Goal: Information Seeking & Learning: Learn about a topic

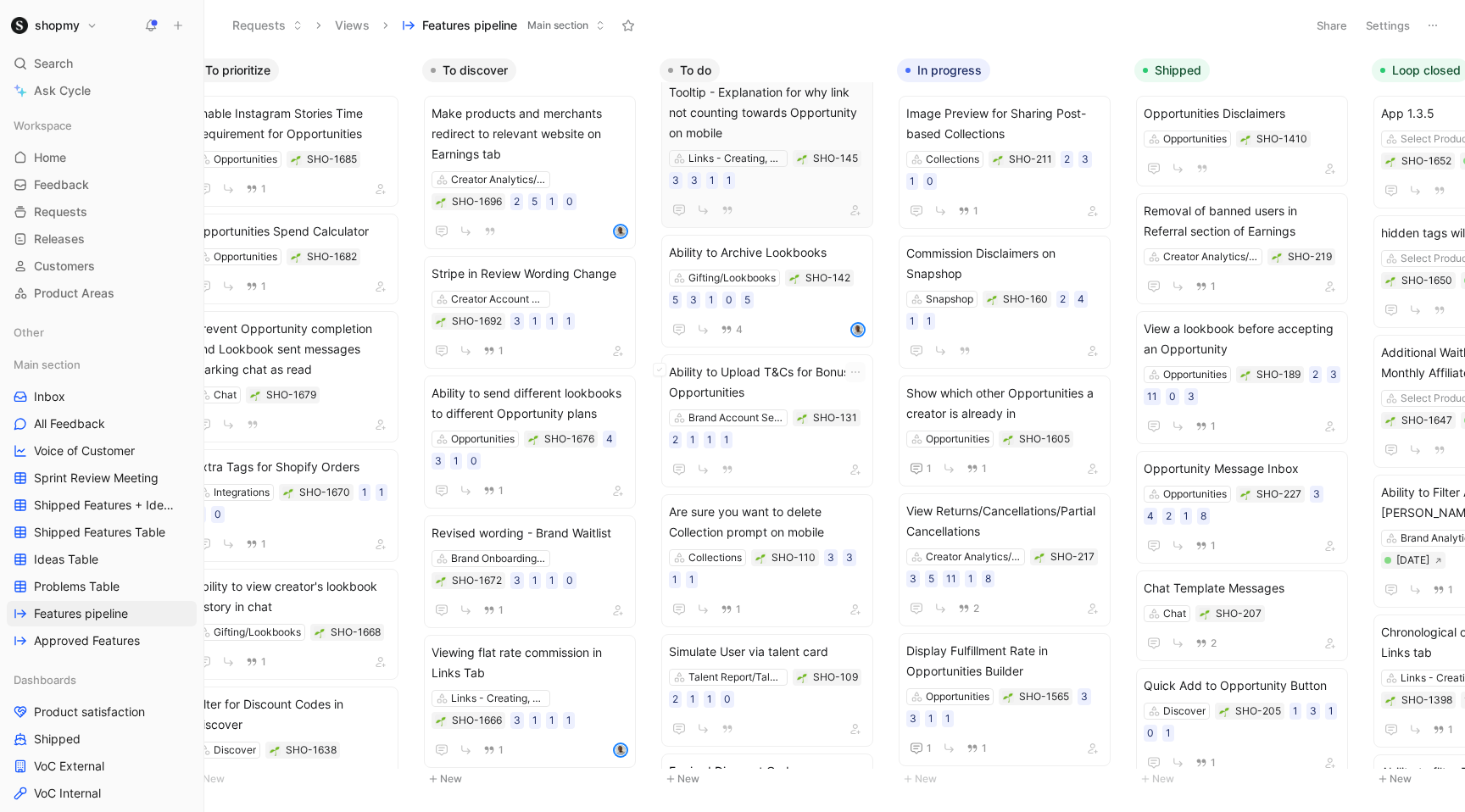
scroll to position [2196, 0]
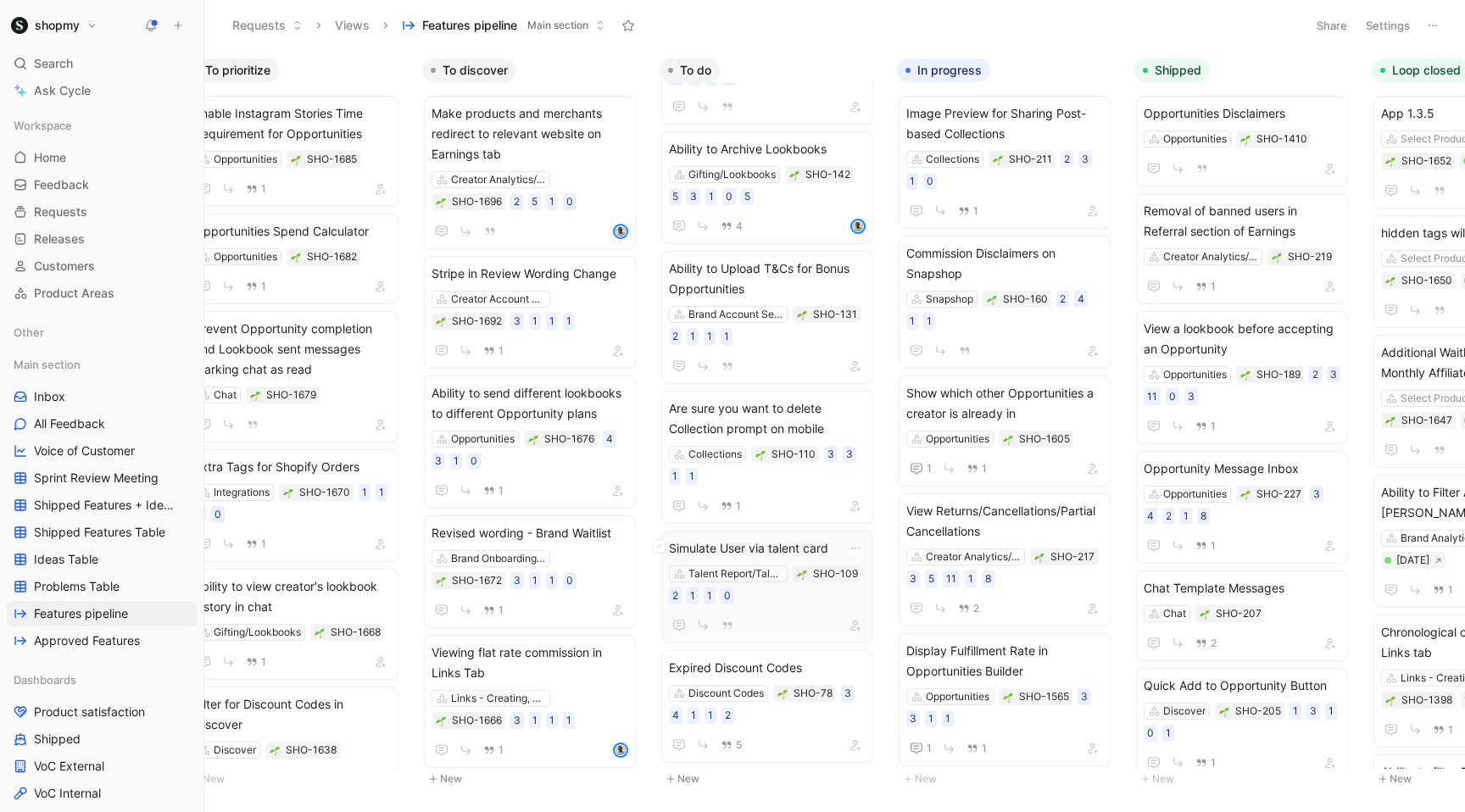
click at [797, 545] on span "Simulate User via talent card" at bounding box center [767, 549] width 197 height 20
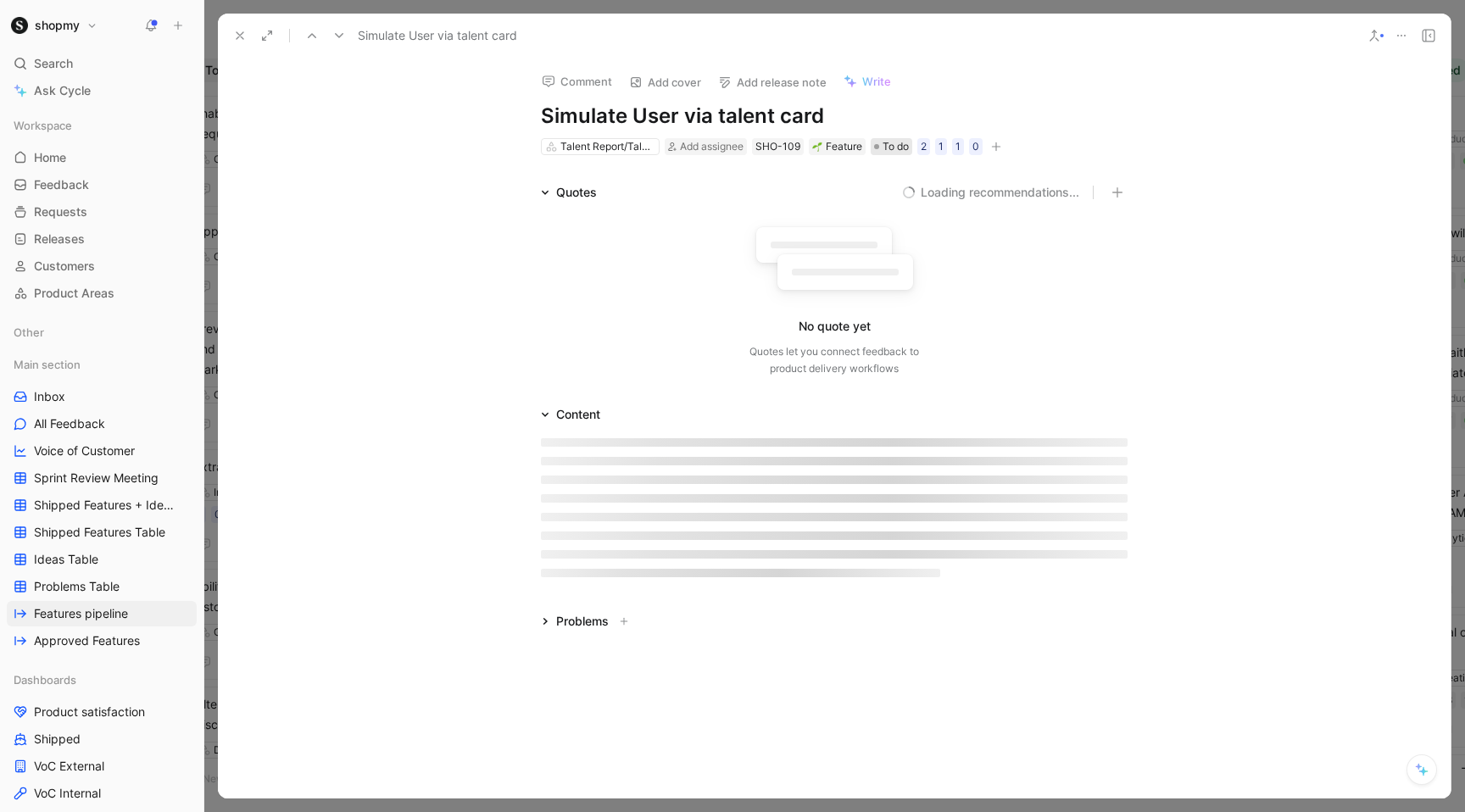
click at [883, 154] on span "To do" at bounding box center [895, 146] width 26 height 17
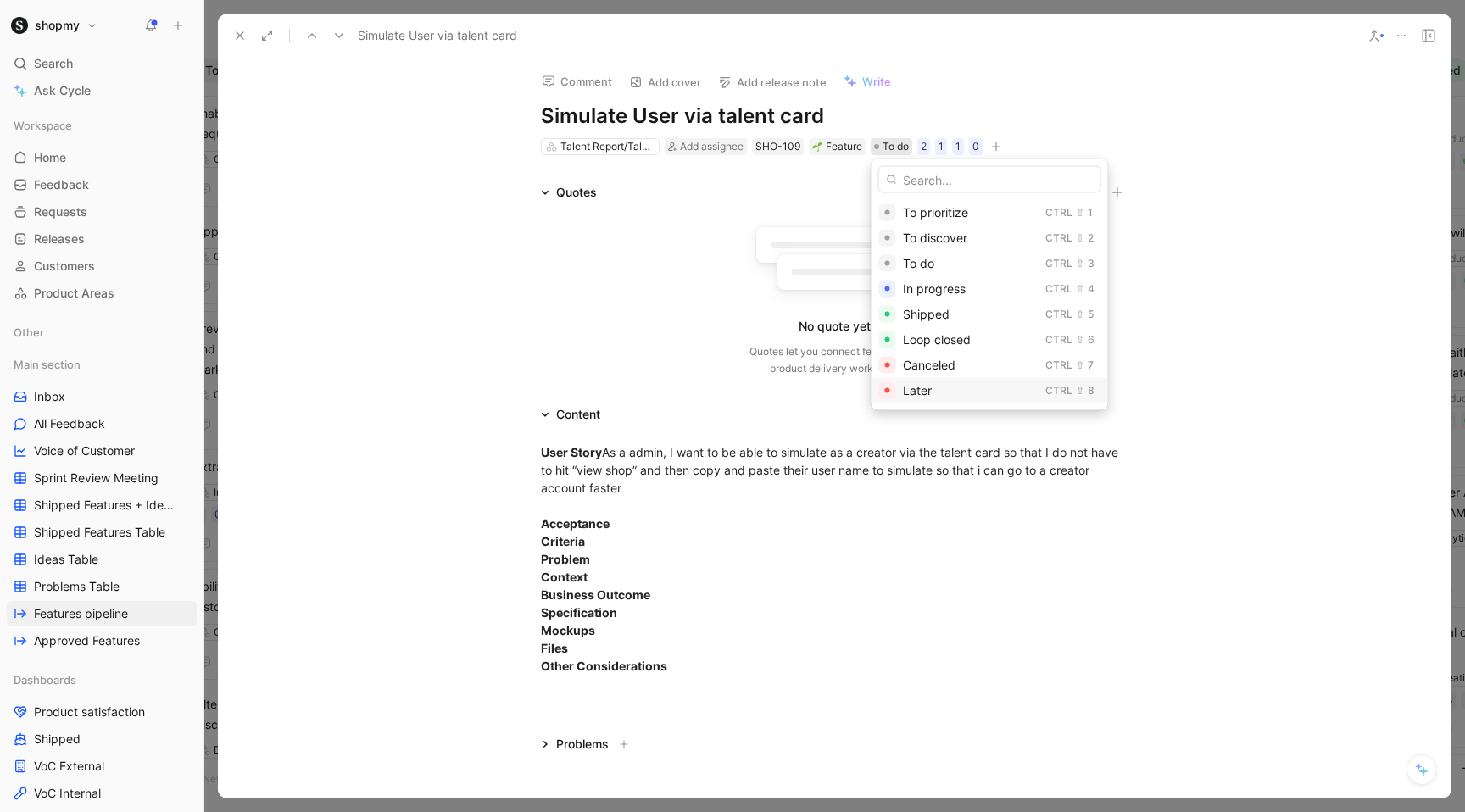
click at [907, 397] on span "Later" at bounding box center [917, 391] width 29 height 15
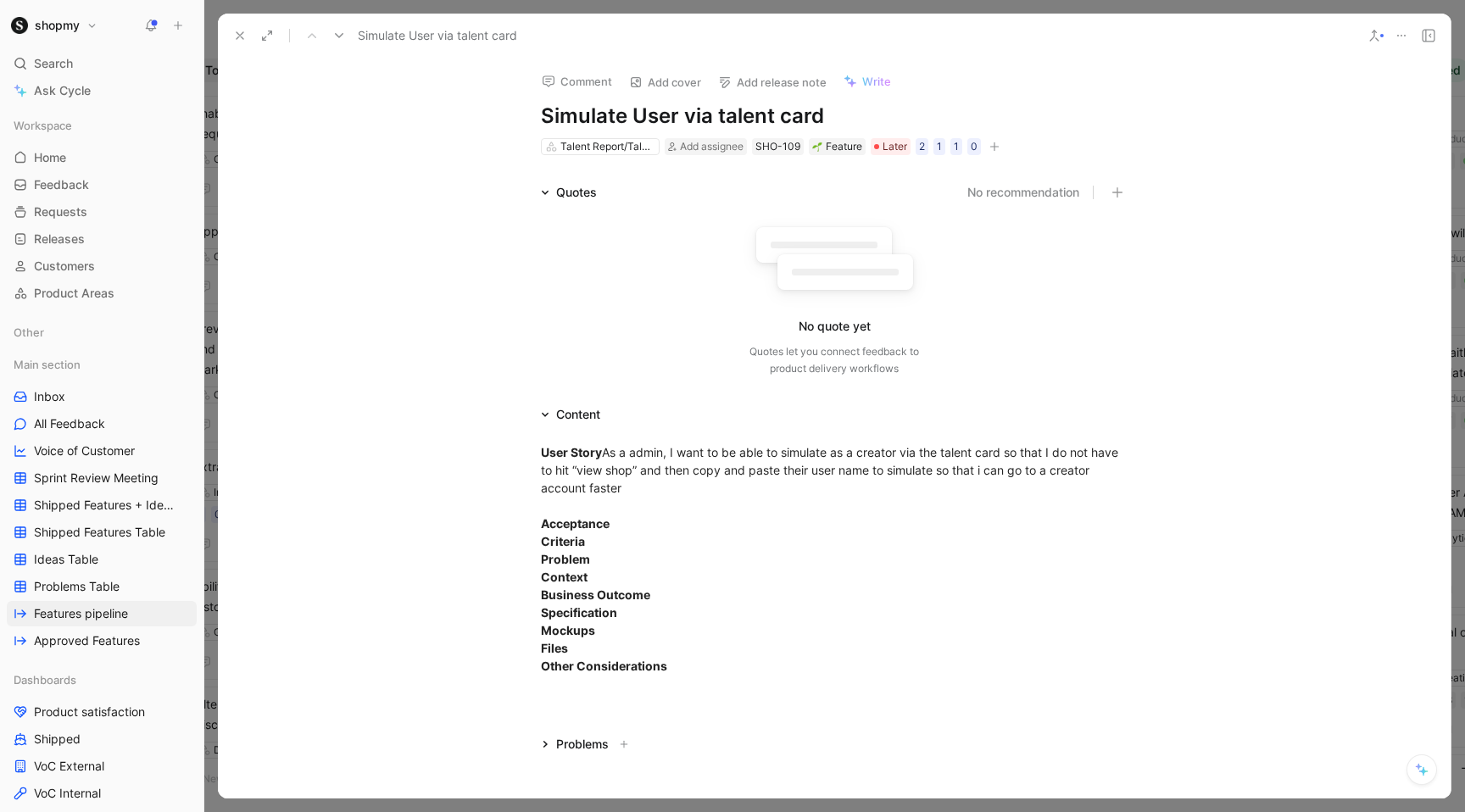
scroll to position [2138, 0]
click at [239, 28] on button at bounding box center [240, 35] width 24 height 24
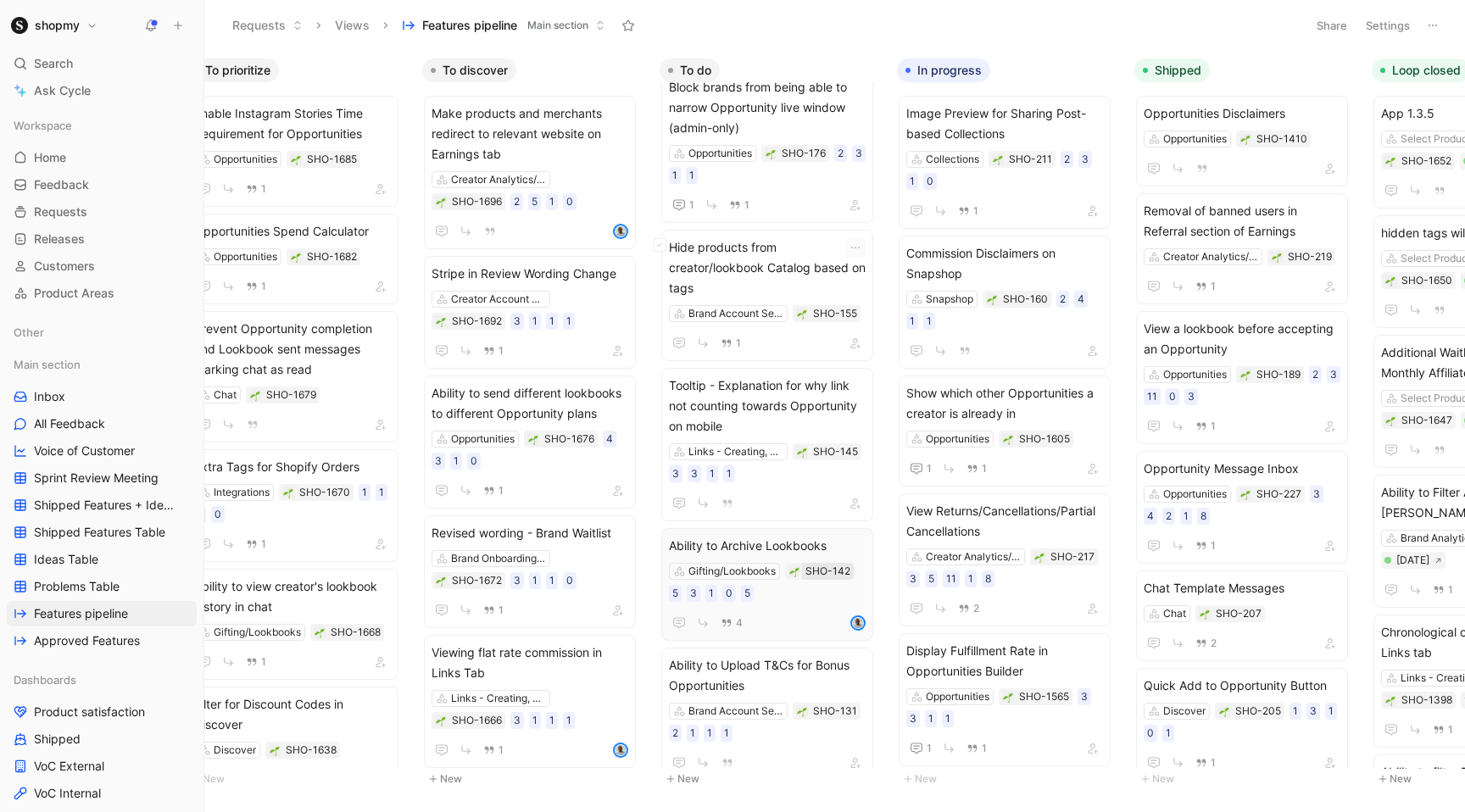
scroll to position [1986, 0]
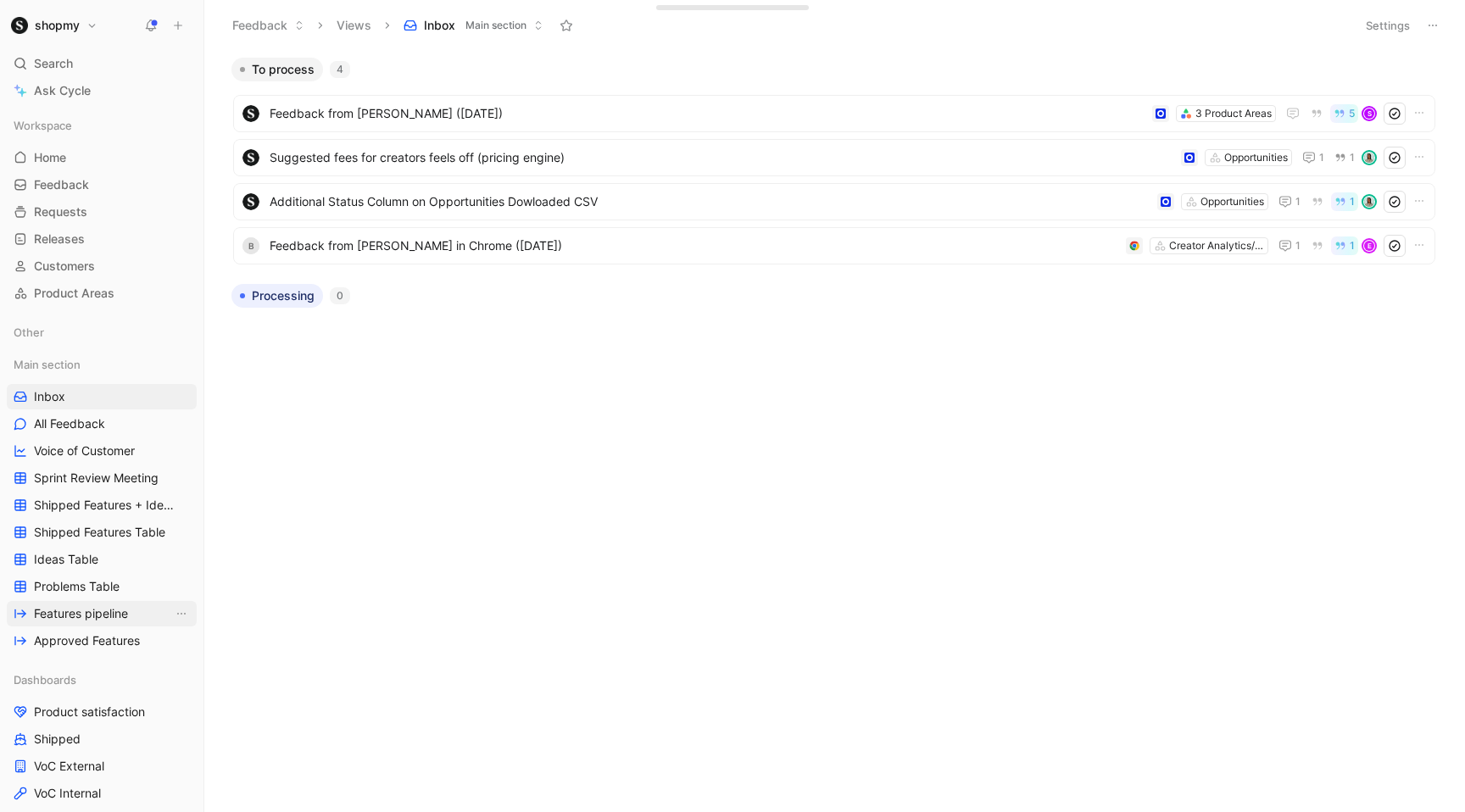
click at [93, 619] on span "Features pipeline" at bounding box center [81, 613] width 94 height 17
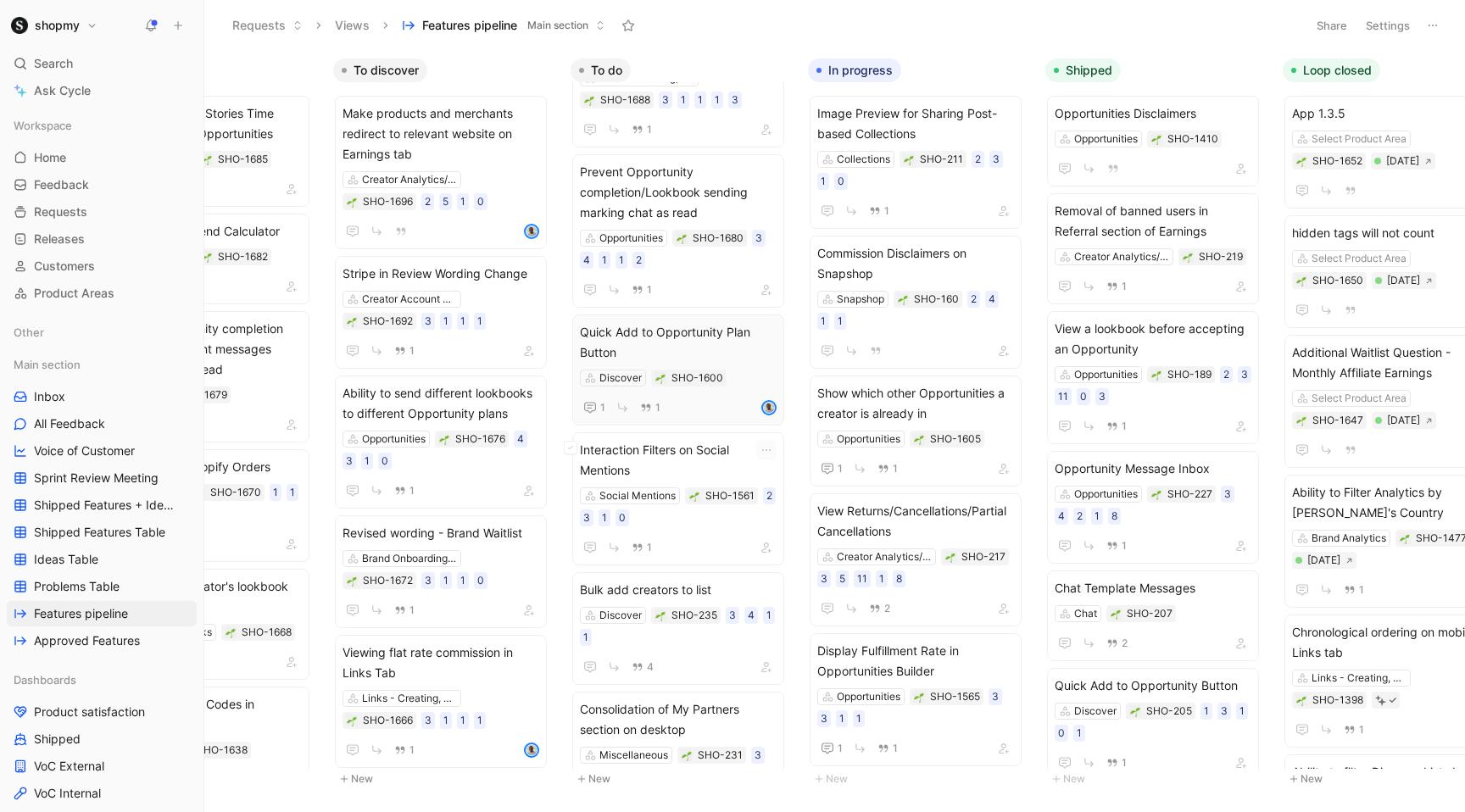
scroll to position [490, 0]
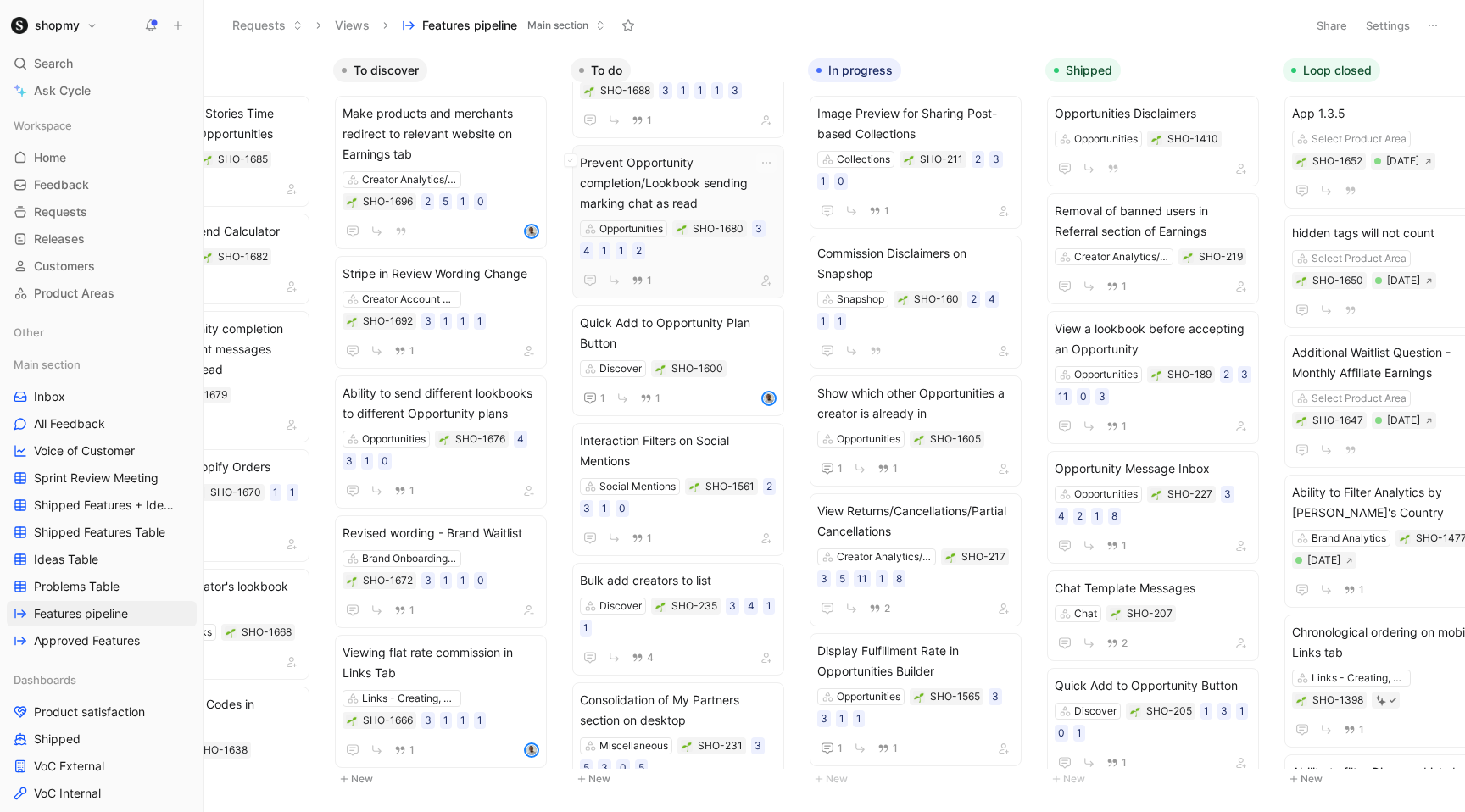
click at [683, 159] on span "Prevent Opportunity completion/Lookbook sending marking chat as read" at bounding box center [678, 183] width 197 height 61
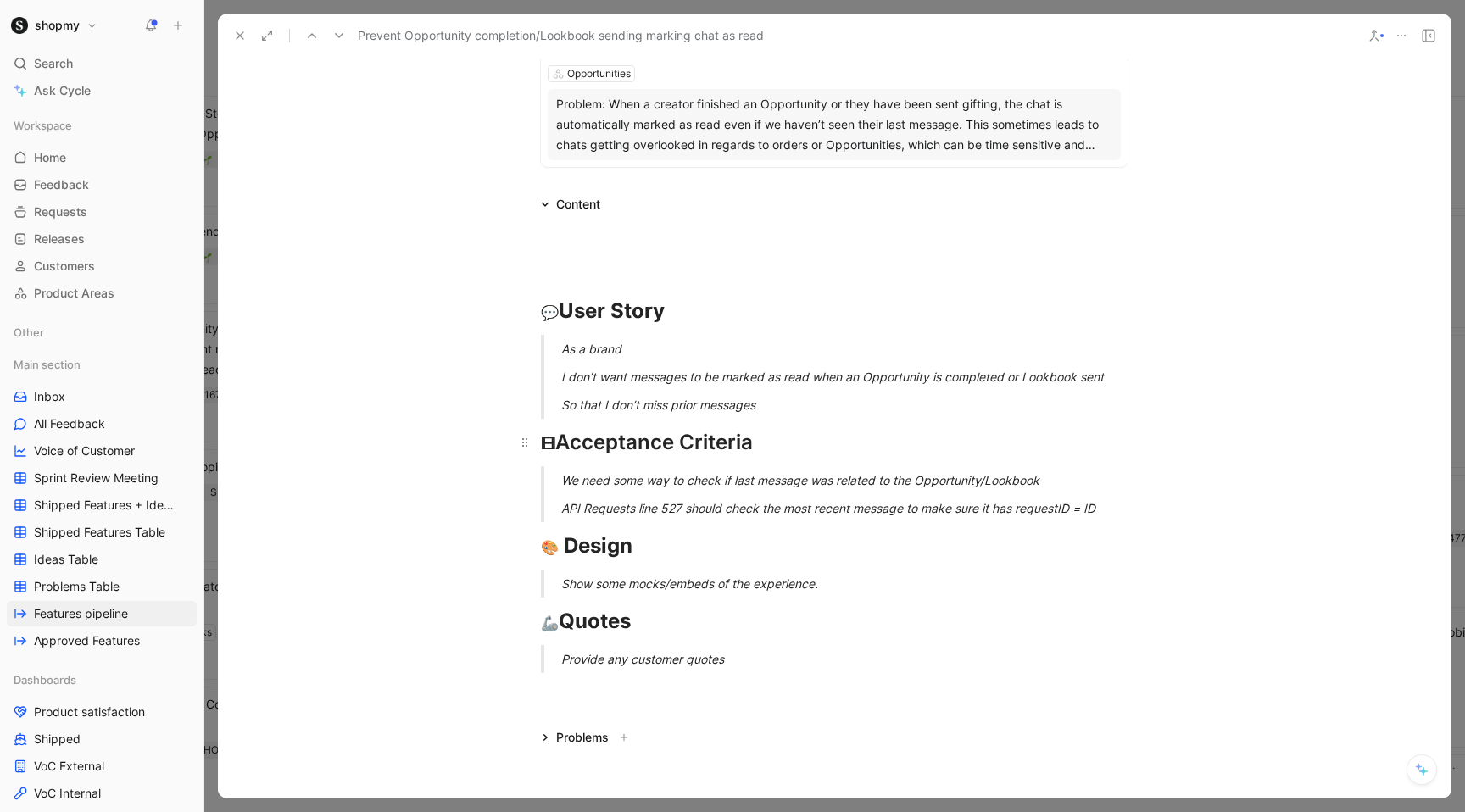
scroll to position [214, 0]
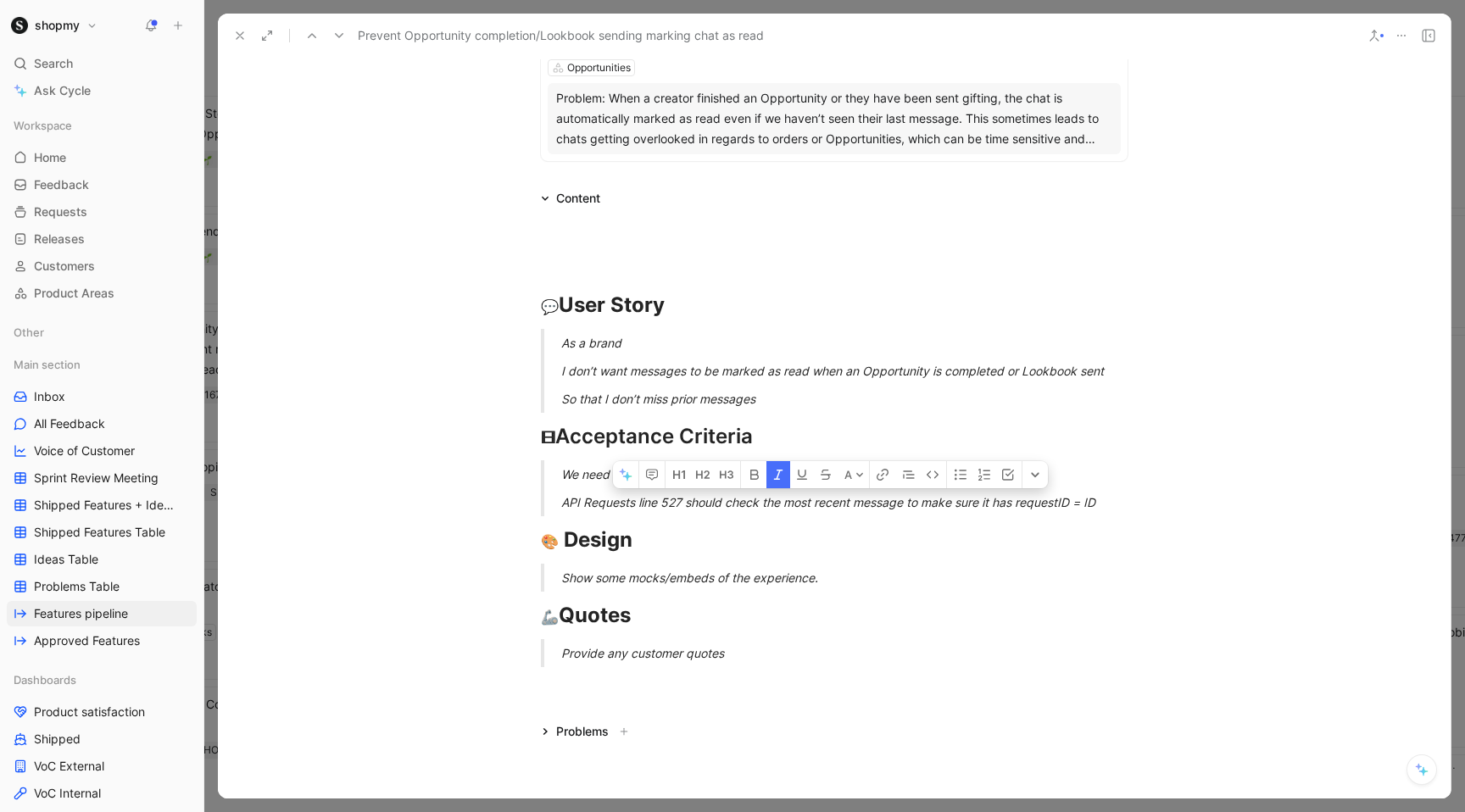
drag, startPoint x: 1118, startPoint y: 505, endPoint x: 854, endPoint y: 492, distance: 264.3
click at [855, 492] on p "API Requests line 527 should check the most recent message to make sure it has …" at bounding box center [855, 502] width 587 height 28
click at [843, 394] on div "So that I don’t miss prior messages" at bounding box center [855, 399] width 587 height 18
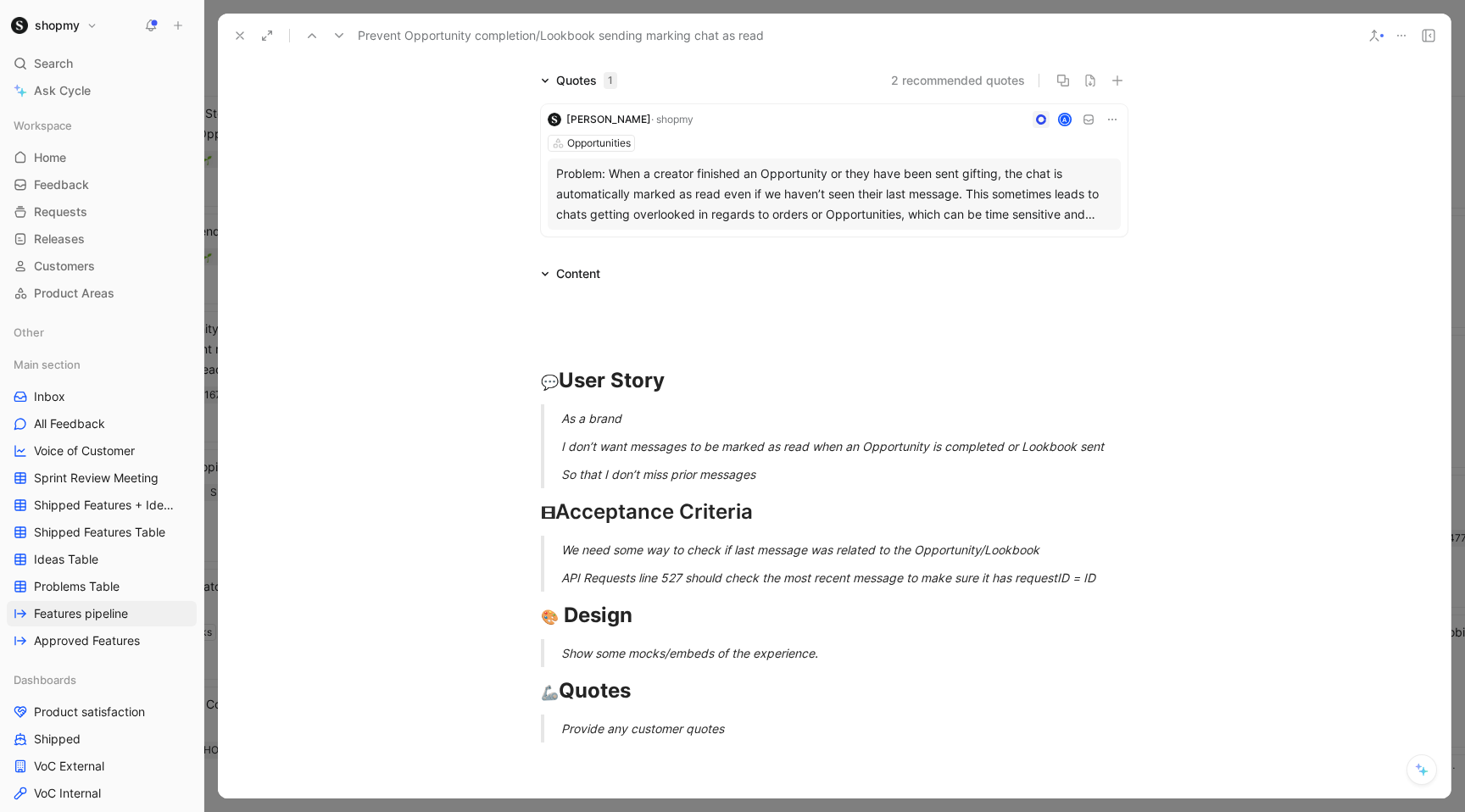
scroll to position [0, 0]
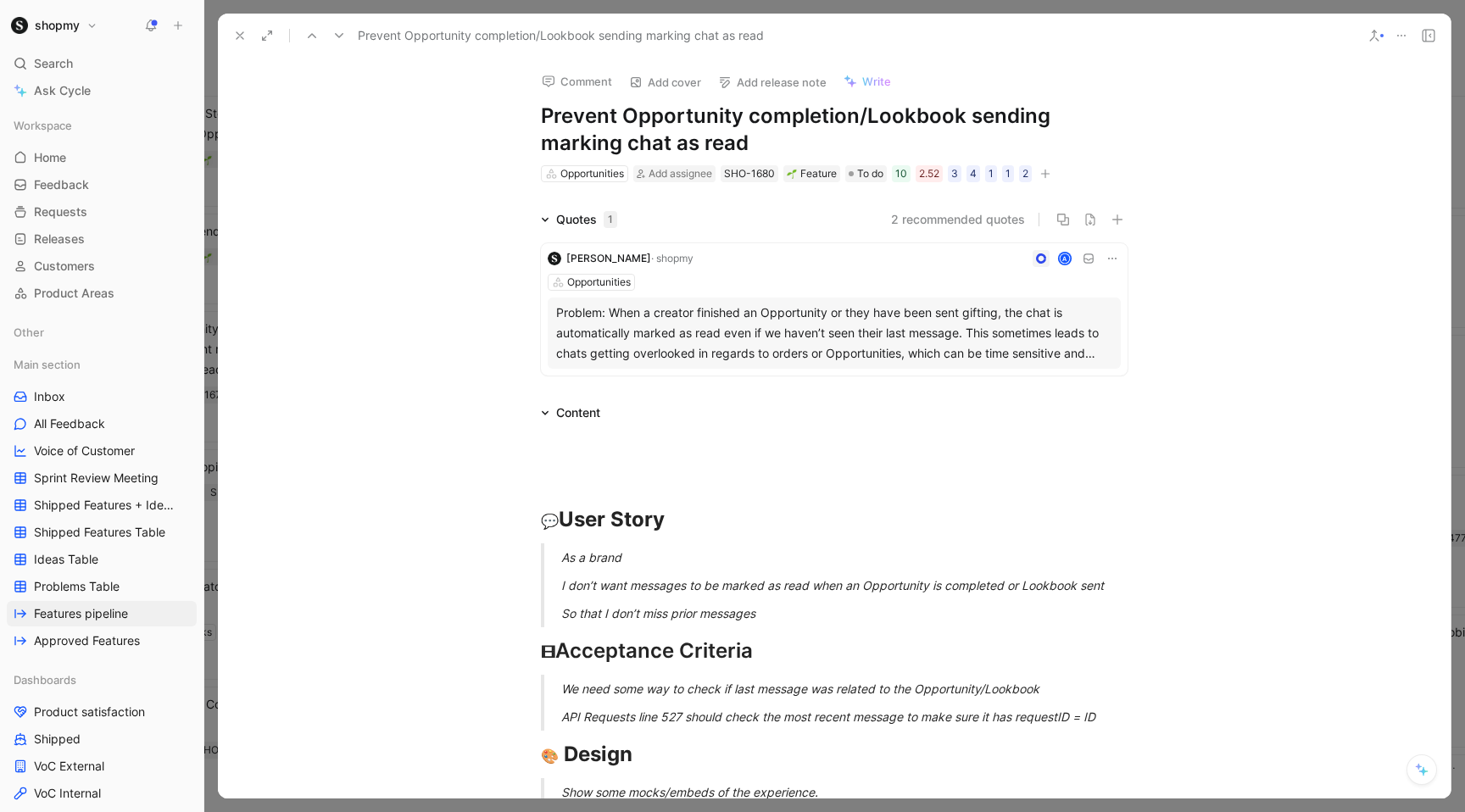
click at [240, 35] on use at bounding box center [239, 35] width 6 height 6
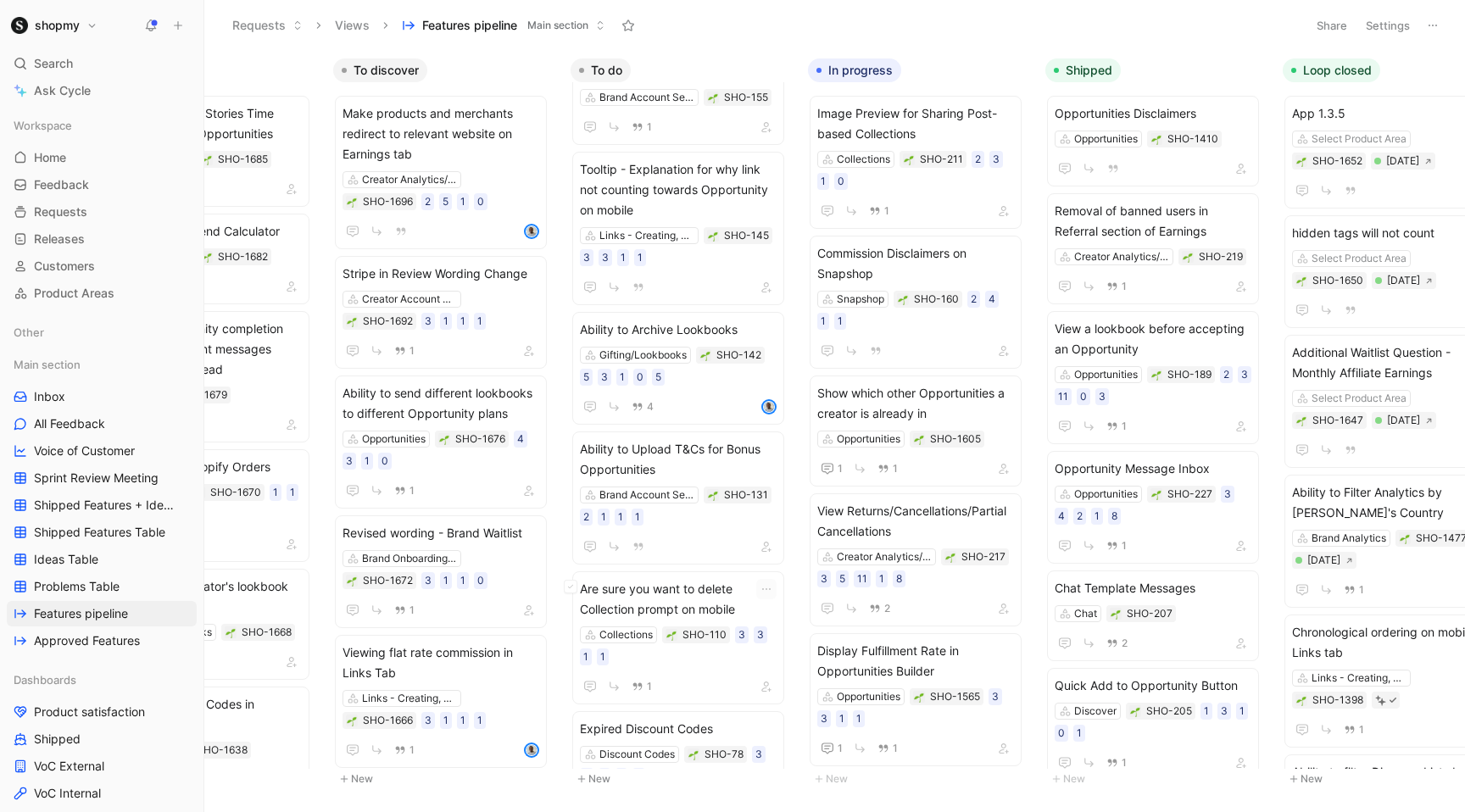
scroll to position [1914, 0]
